Goal: Information Seeking & Learning: Find specific page/section

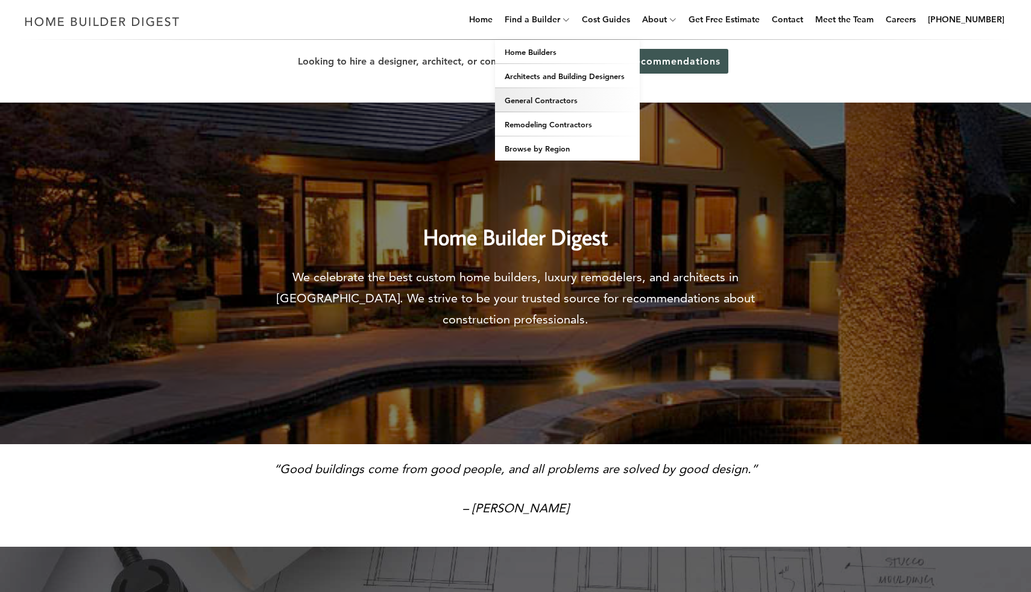
click at [542, 97] on link "General Contractors" at bounding box center [567, 100] width 145 height 24
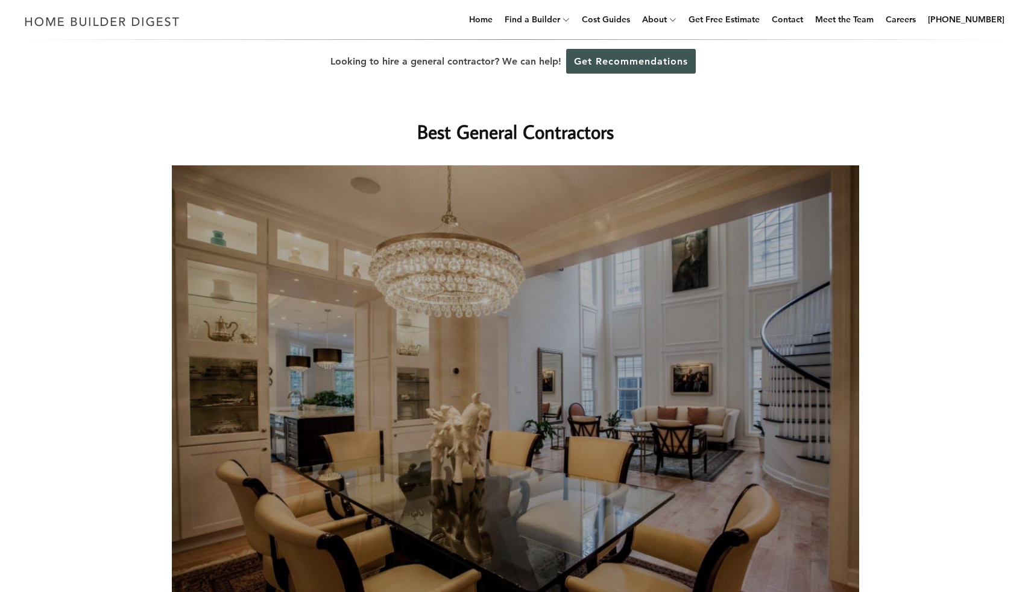
click at [800, 113] on div "Best General Contractors" at bounding box center [516, 353] width 726 height 540
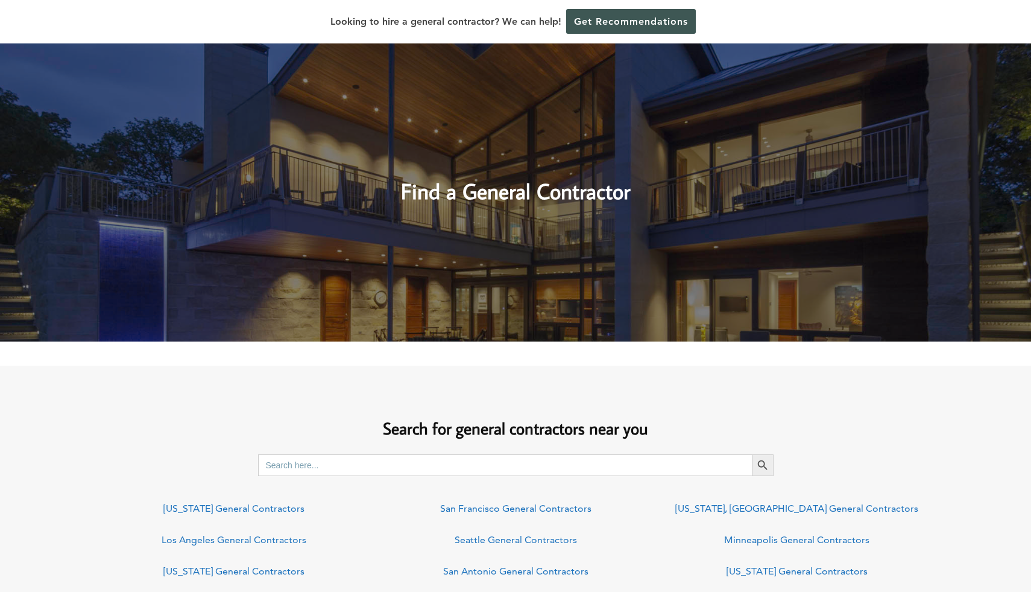
scroll to position [579, 0]
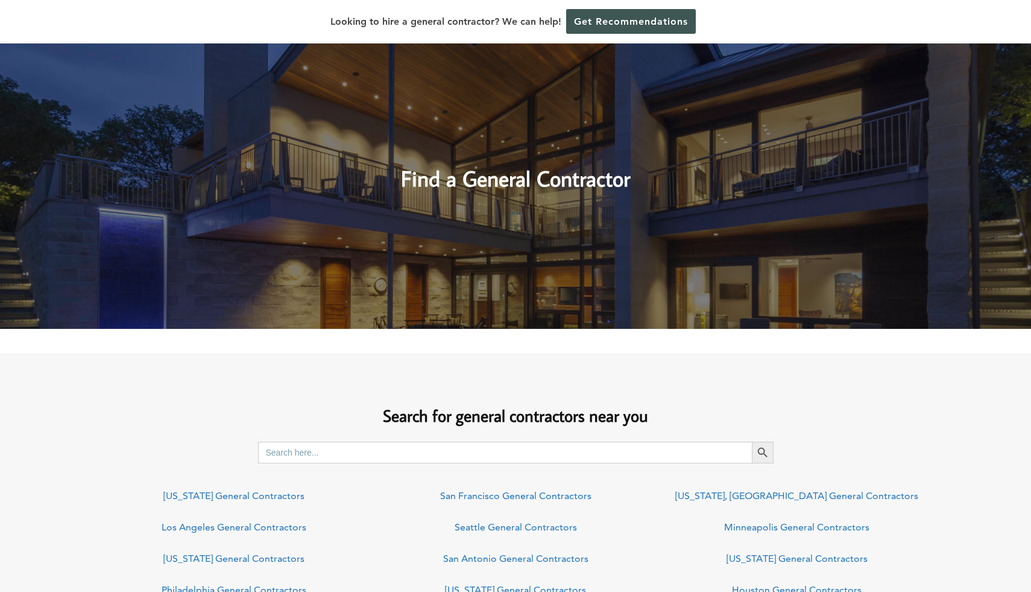
click at [296, 445] on input "Search for:" at bounding box center [505, 452] width 494 height 22
type input "[US_STATE]"
click at [764, 455] on icon "Search" at bounding box center [762, 452] width 13 height 13
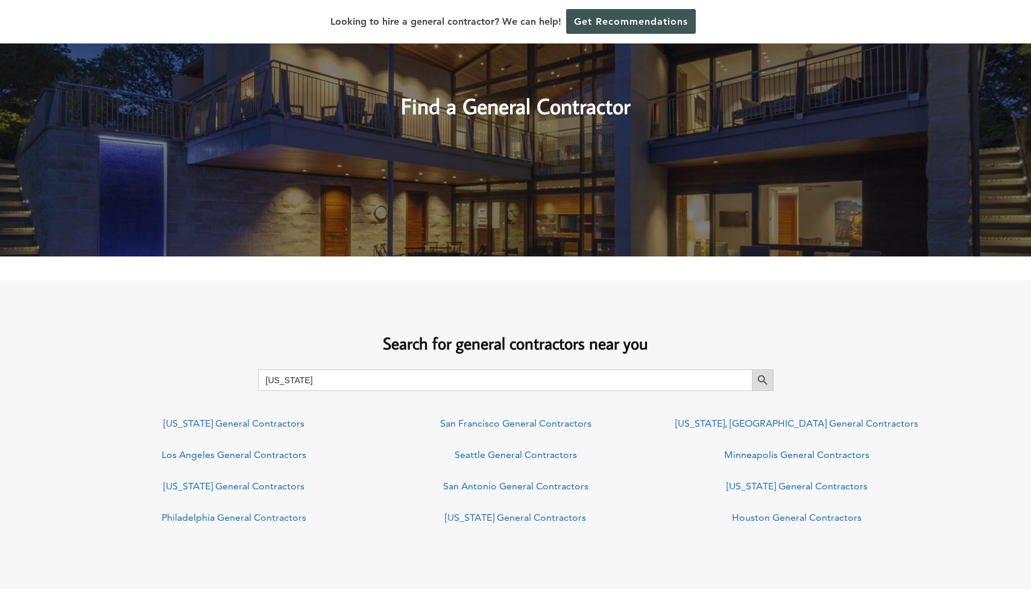
scroll to position [676, 0]
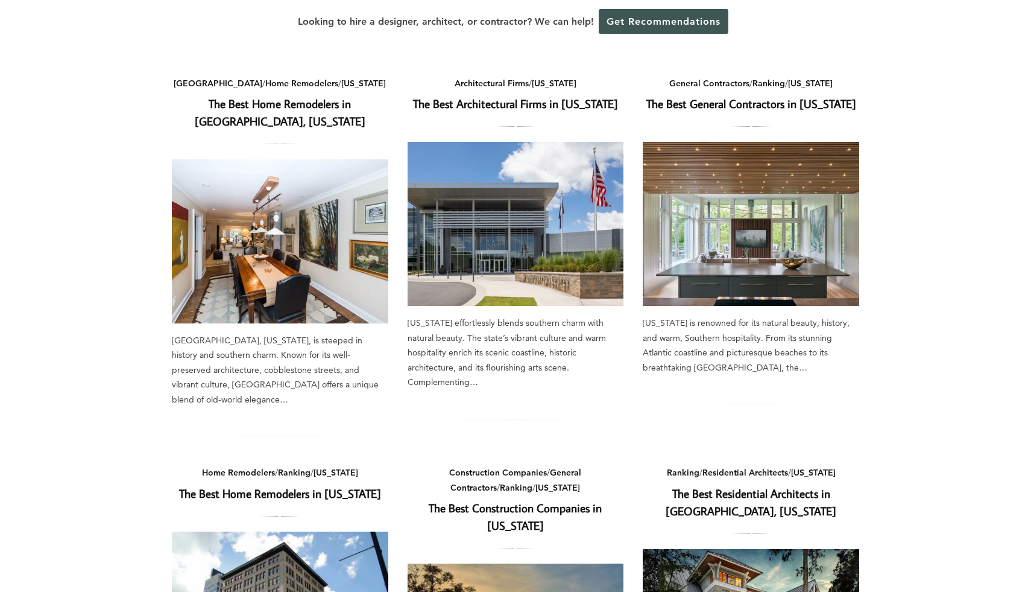
scroll to position [97, 0]
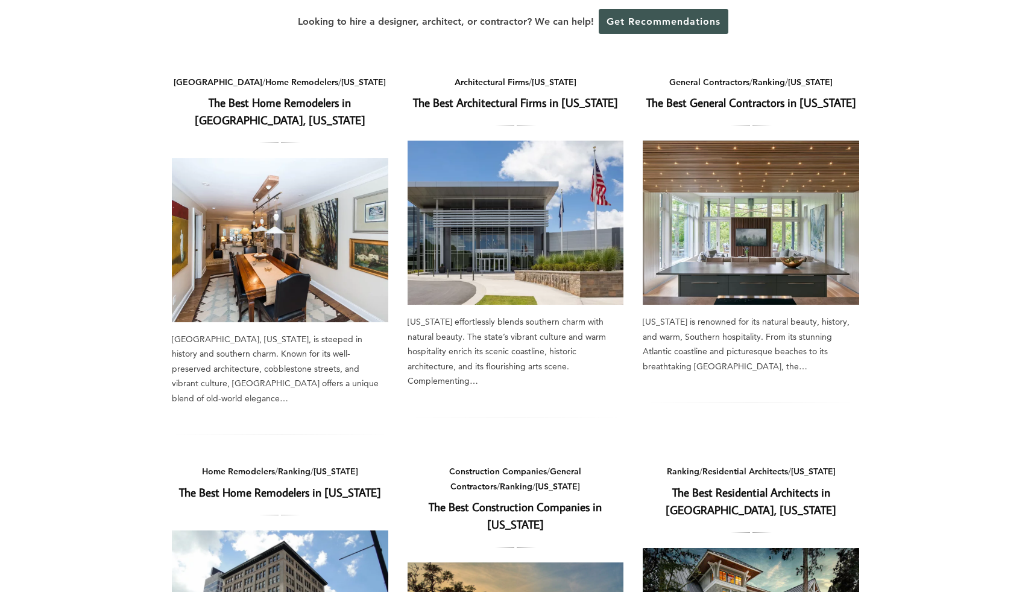
click at [743, 256] on img at bounding box center [751, 223] width 217 height 164
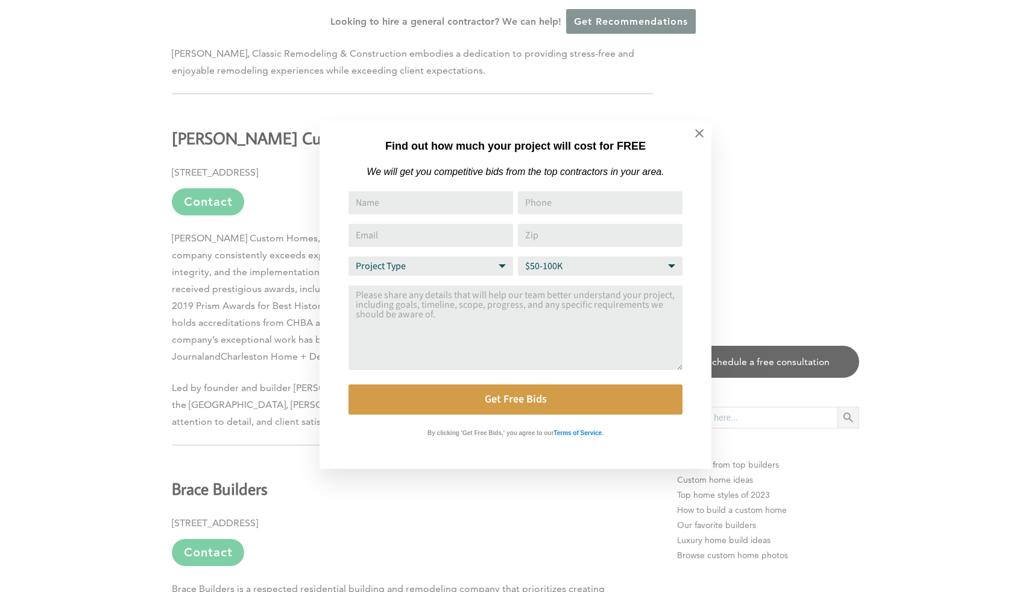
scroll to position [2051, 0]
click at [700, 132] on icon at bounding box center [699, 133] width 8 height 8
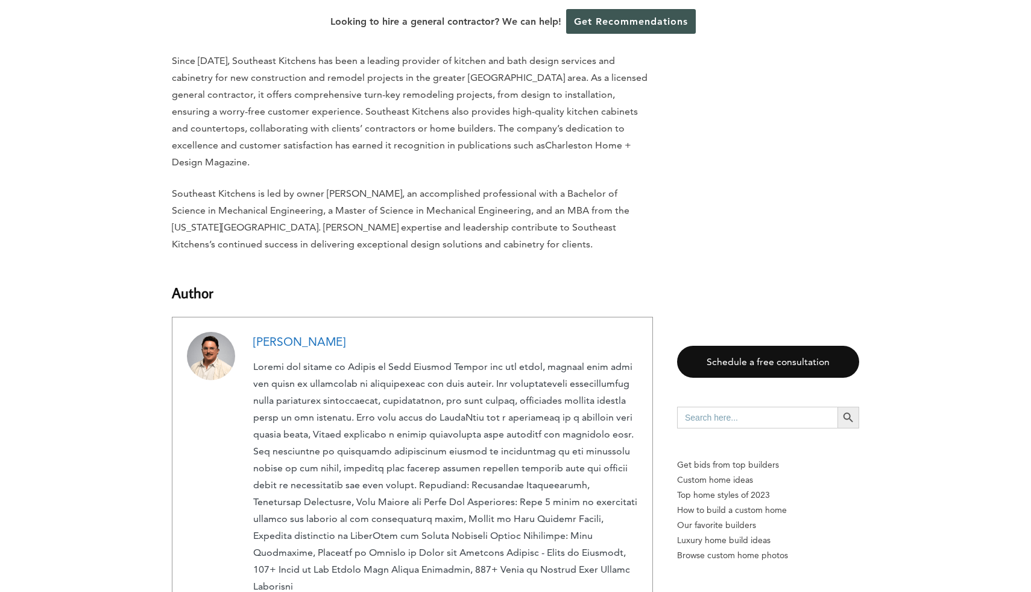
scroll to position [3281, 0]
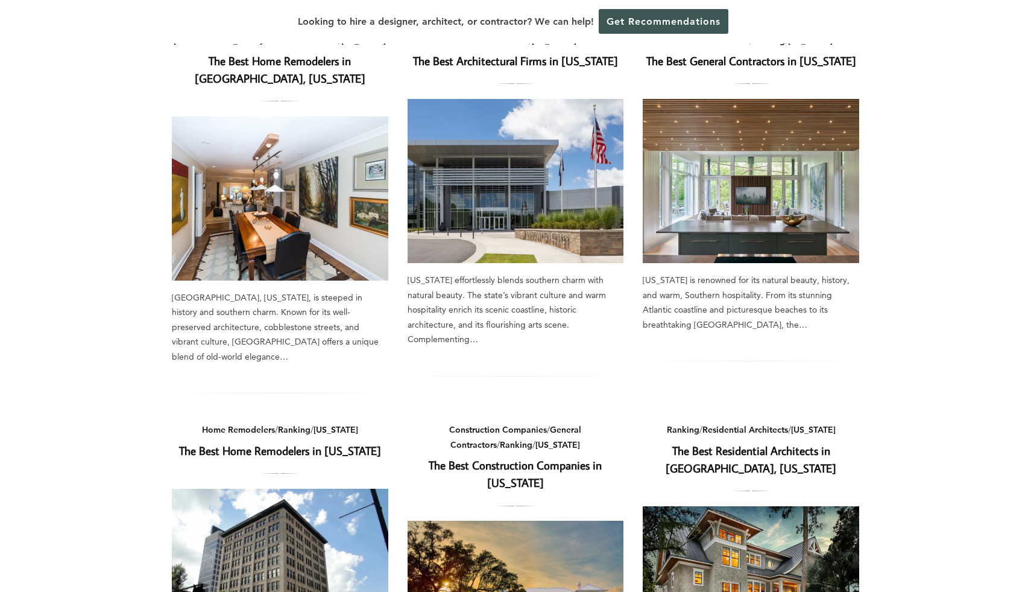
scroll to position [97, 0]
